Goal: Find specific page/section: Find specific page/section

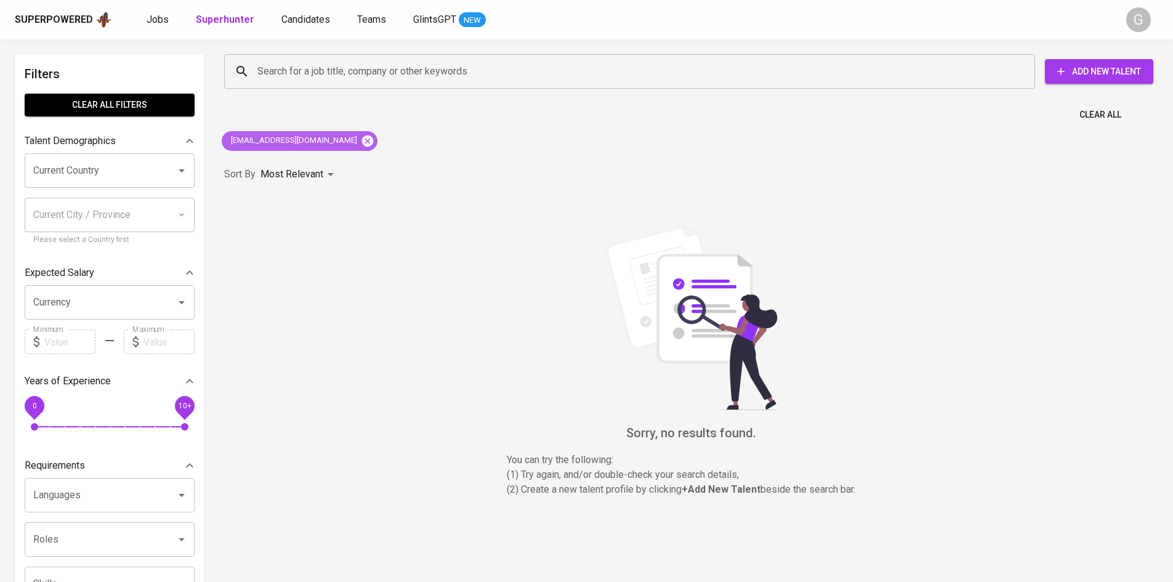
click at [361, 147] on icon at bounding box center [368, 141] width 14 height 14
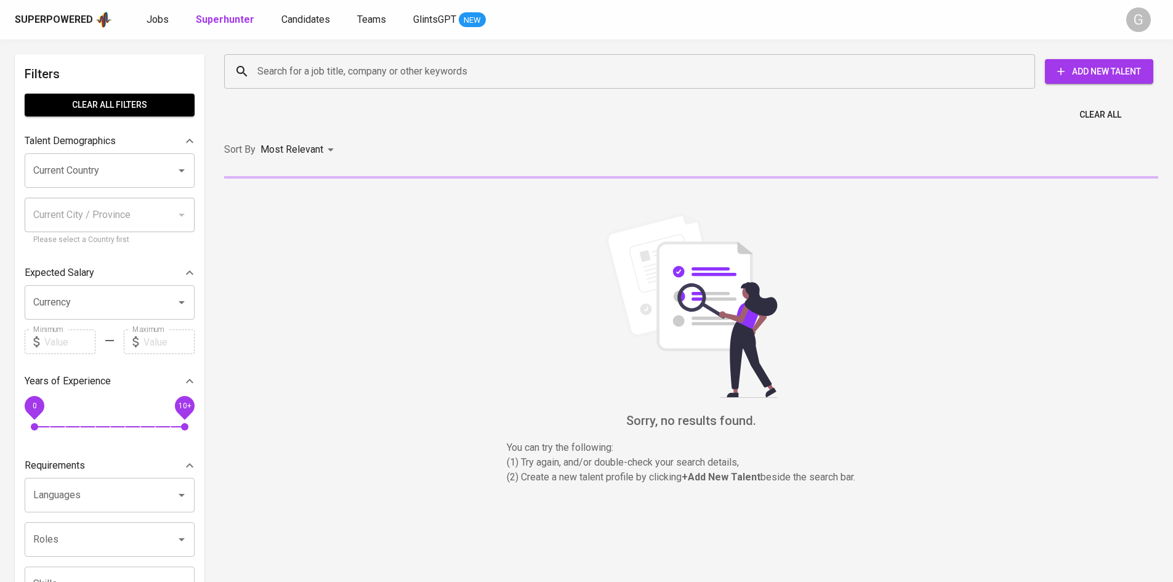
click at [334, 81] on input "Search for a job title, company or other keywords" at bounding box center [632, 71] width 757 height 23
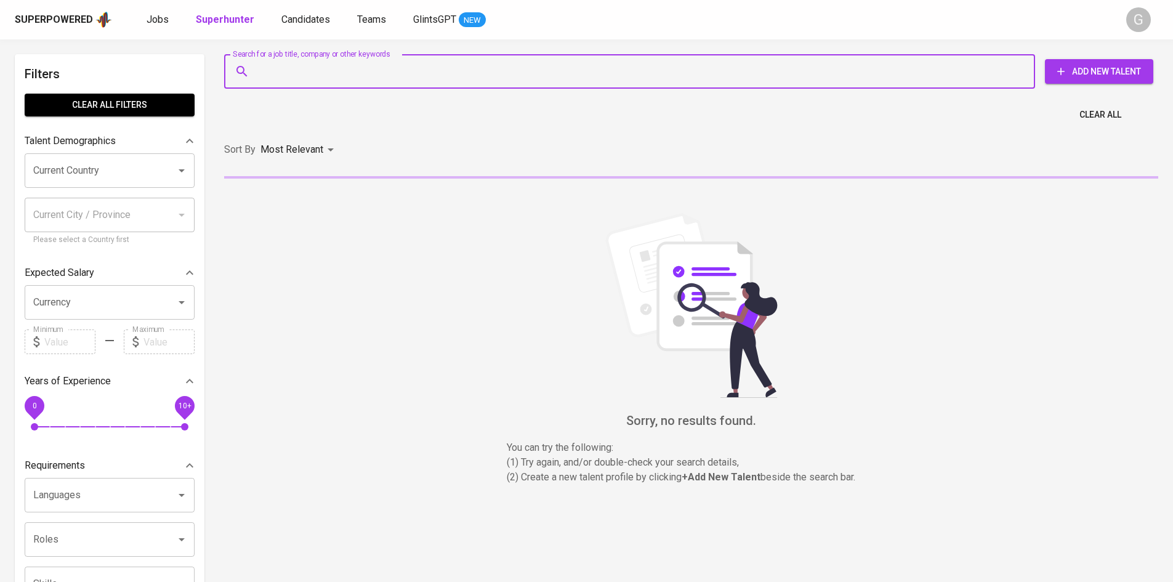
paste input "[EMAIL_ADDRESS][DOMAIN_NAME]"
type input "[EMAIL_ADDRESS][DOMAIN_NAME]"
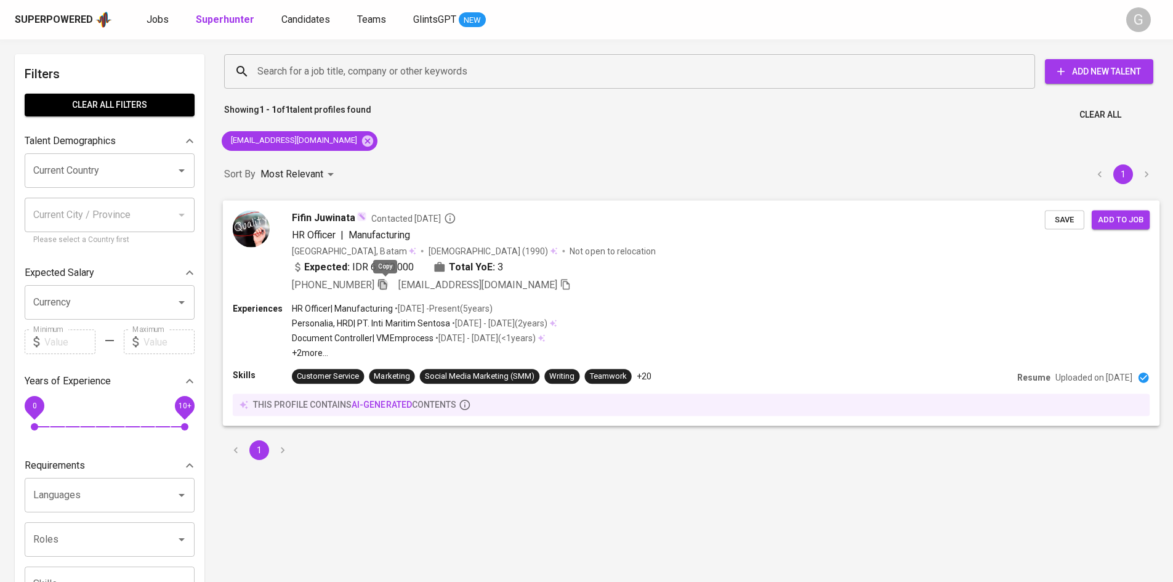
click at [384, 284] on icon "button" at bounding box center [382, 283] width 11 height 11
click at [339, 137] on div "[EMAIL_ADDRESS][DOMAIN_NAME]" at bounding box center [300, 141] width 156 height 20
click at [362, 143] on icon at bounding box center [367, 140] width 11 height 11
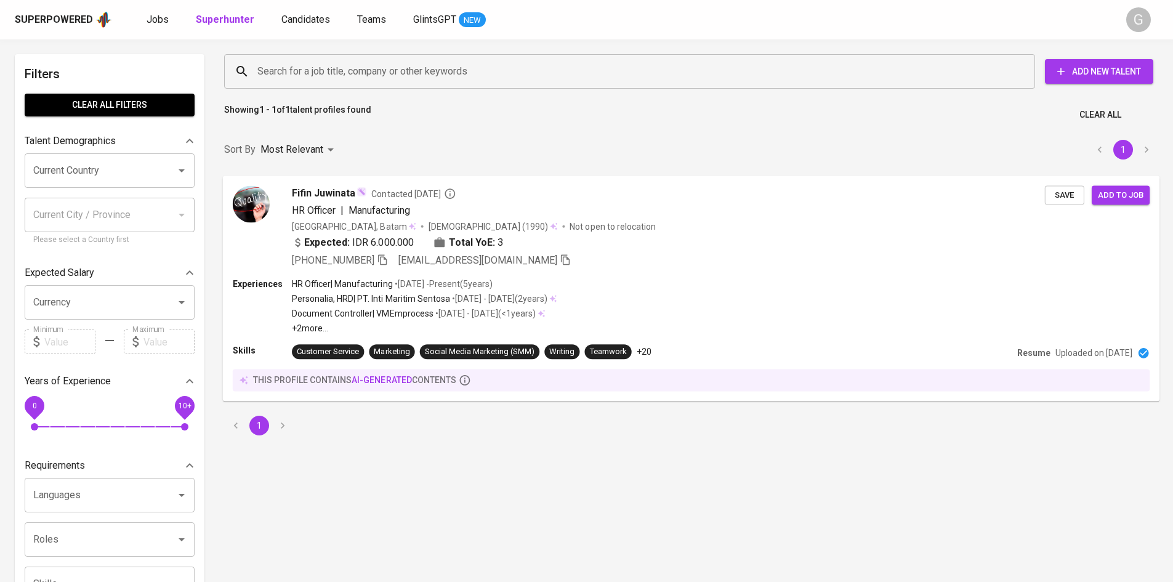
click at [328, 73] on input "Search for a job title, company or other keywords" at bounding box center [632, 71] width 757 height 23
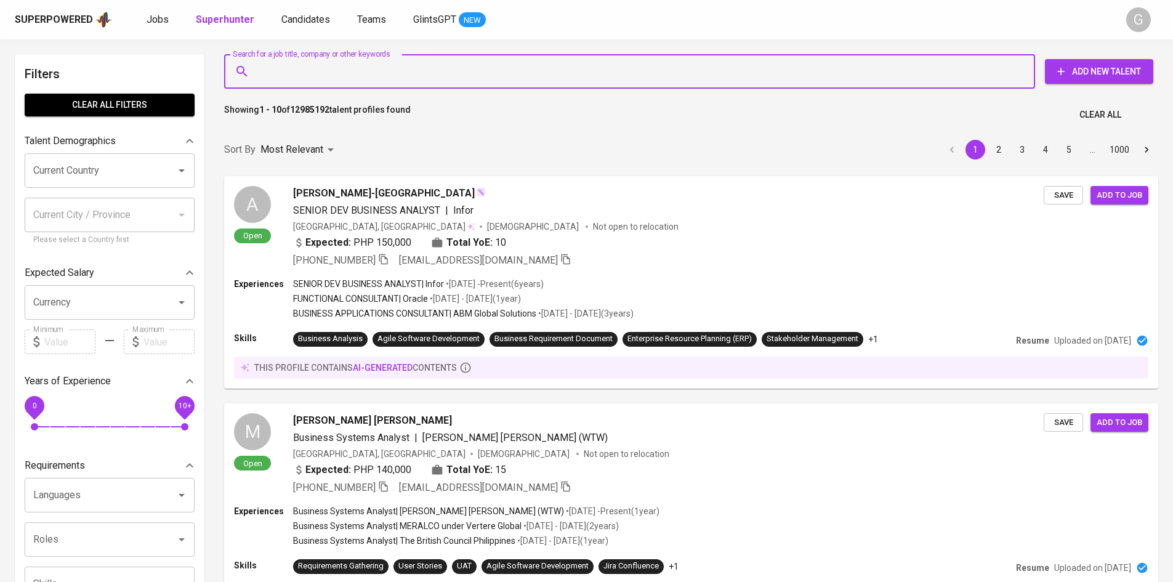
click at [328, 73] on input "Search for a job title, company or other keywords" at bounding box center [632, 71] width 757 height 23
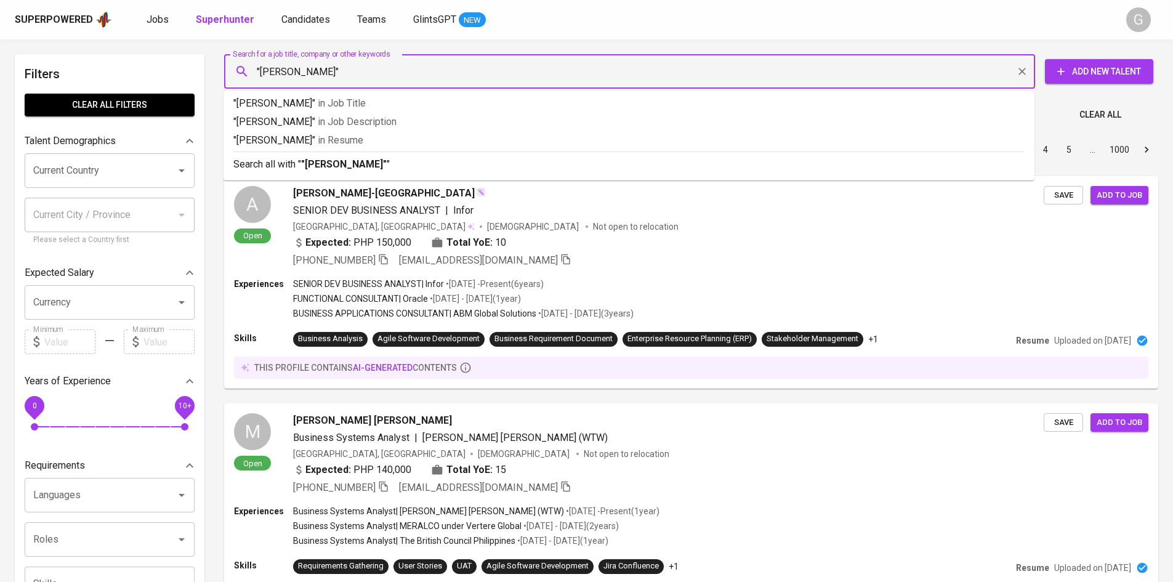
type input ""[PERSON_NAME]""
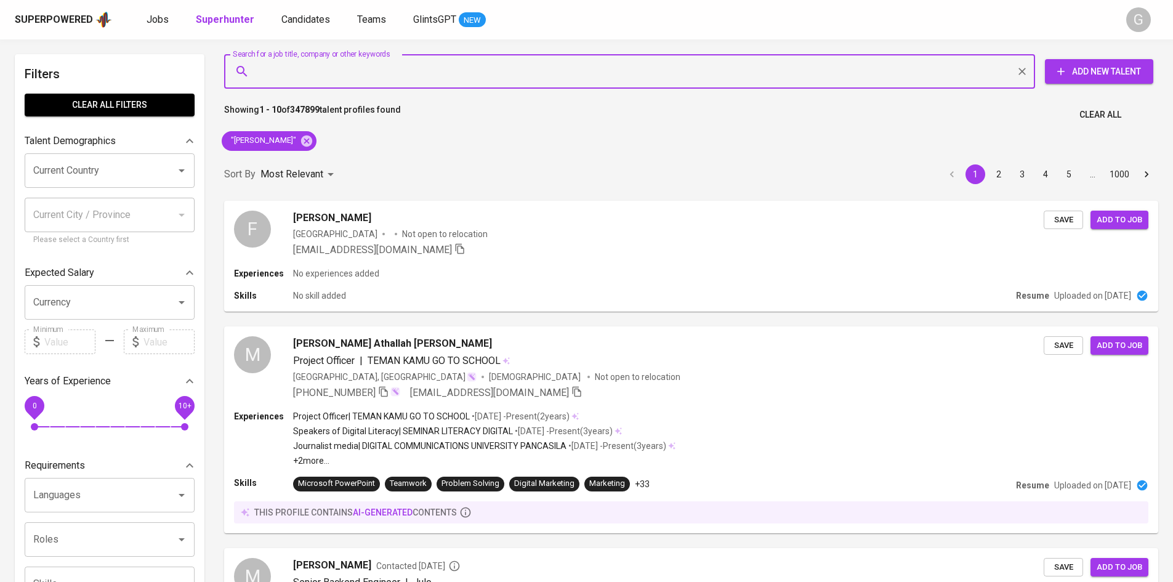
scroll to position [1, 0]
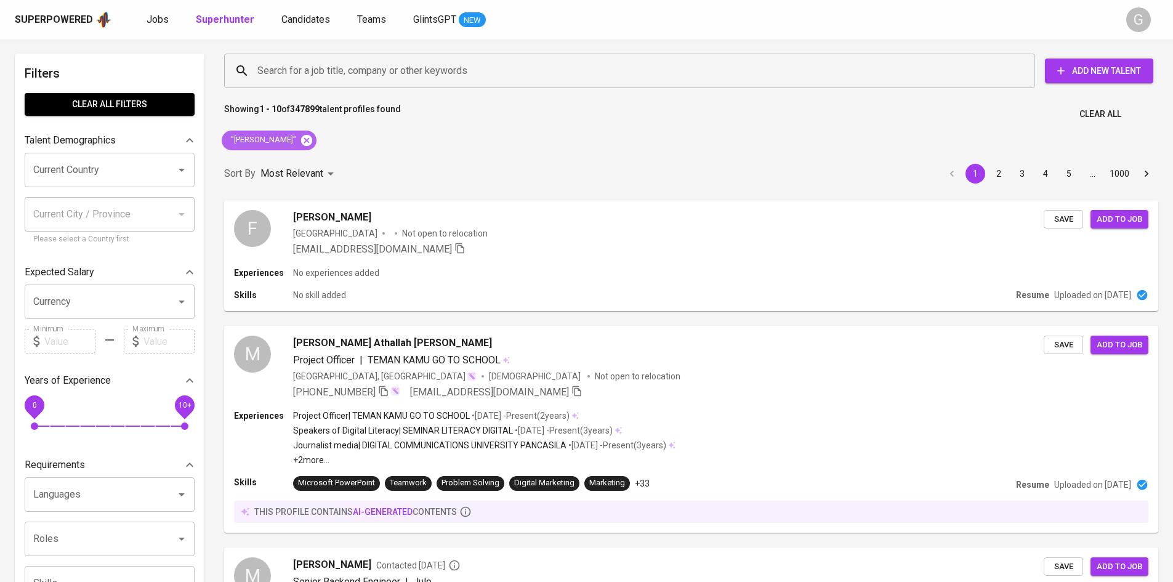
click at [312, 140] on icon at bounding box center [306, 139] width 11 height 11
click at [302, 54] on div "Search for a job title, company or other keywords" at bounding box center [629, 71] width 811 height 34
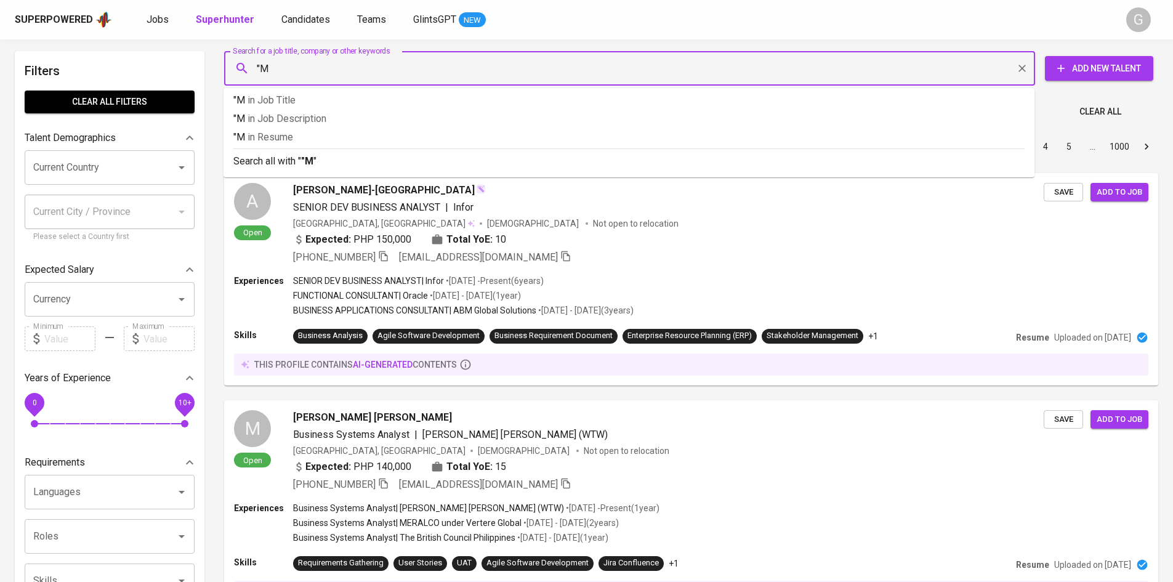
scroll to position [4, 0]
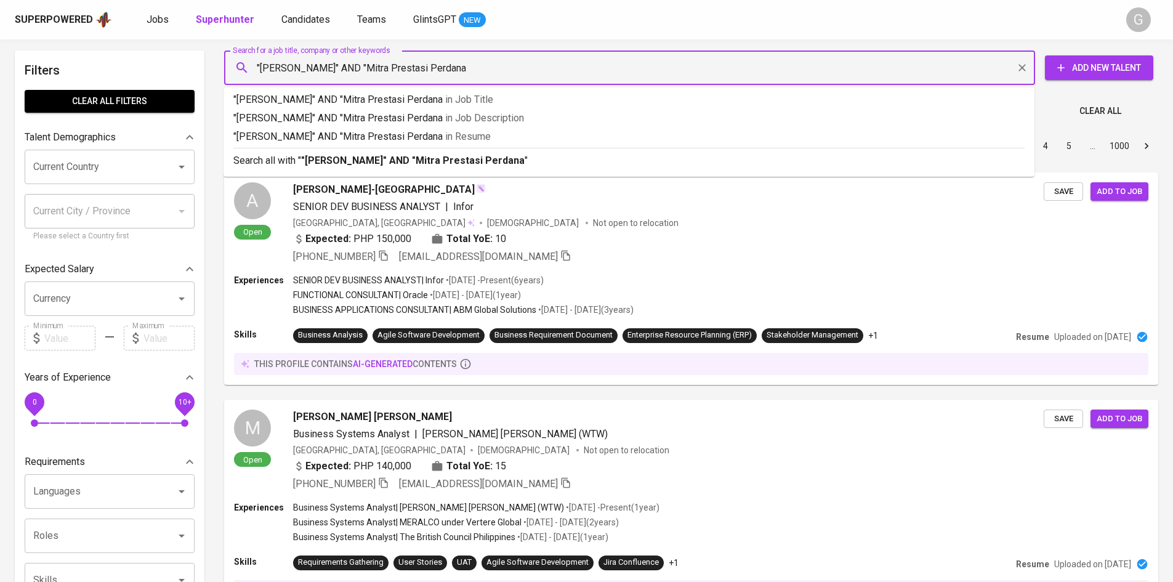
type input ""[PERSON_NAME]" AND "Mitra Prestasi Perdana""
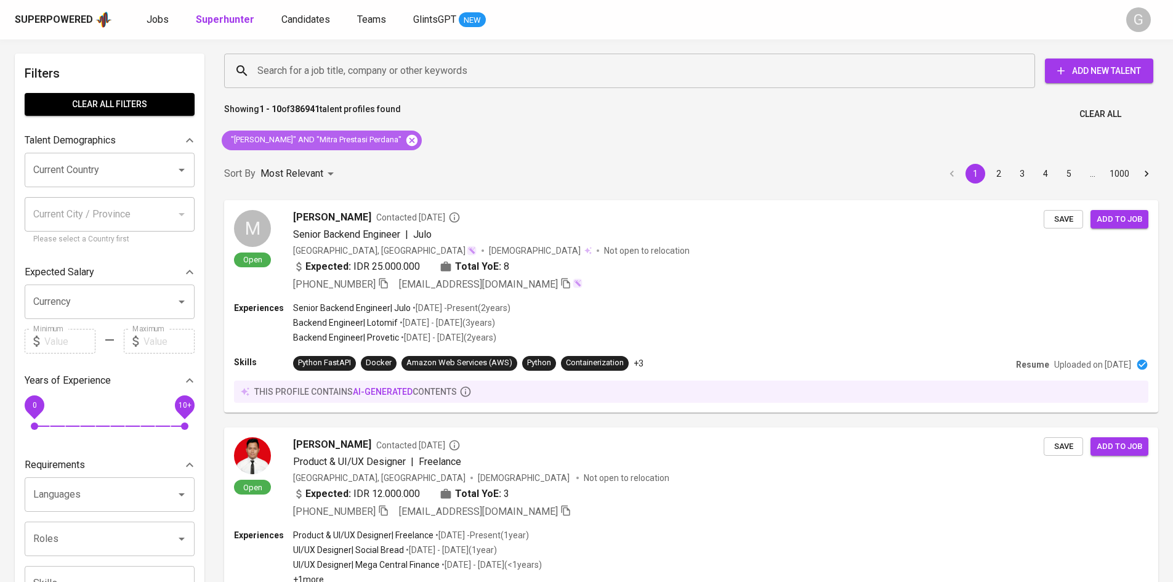
scroll to position [1, 0]
click at [417, 139] on icon at bounding box center [411, 139] width 11 height 11
